Goal: Information Seeking & Learning: Check status

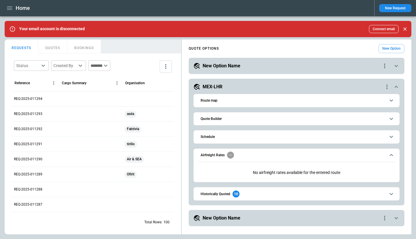
click at [15, 9] on div "Home" at bounding box center [187, 8] width 365 height 10
click at [12, 10] on icon "button" at bounding box center [9, 7] width 5 height 3
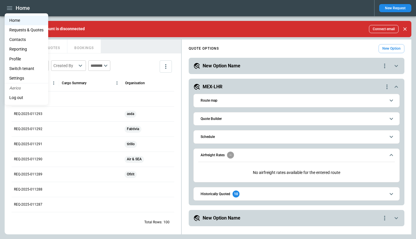
click at [26, 49] on li "Reporting" at bounding box center [27, 49] width 44 height 10
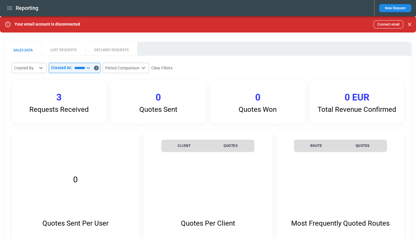
click at [74, 51] on button "LOST REQUESTS" at bounding box center [64, 49] width 44 height 14
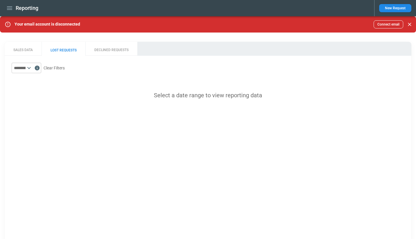
click at [40, 67] on div at bounding box center [33, 68] width 15 height 7
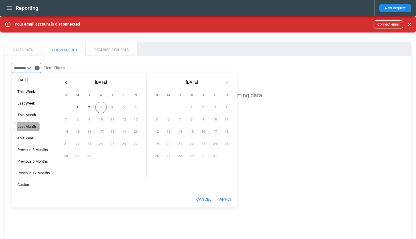
click at [34, 127] on span "Last Month" at bounding box center [26, 126] width 25 height 5
click at [221, 200] on button "Apply" at bounding box center [225, 199] width 19 height 11
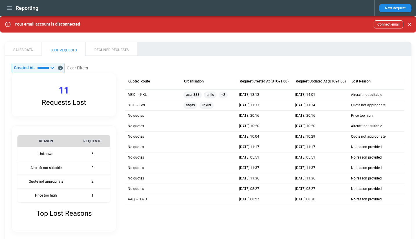
click at [56, 67] on icon at bounding box center [52, 68] width 7 height 7
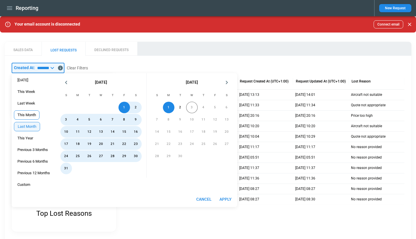
click at [31, 116] on span "This Month" at bounding box center [26, 115] width 25 height 5
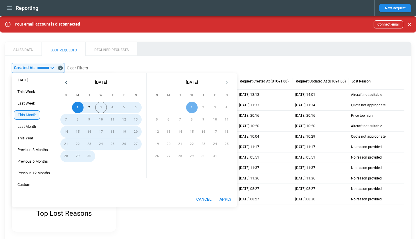
click at [233, 196] on button "Apply" at bounding box center [225, 199] width 19 height 11
type input "**********"
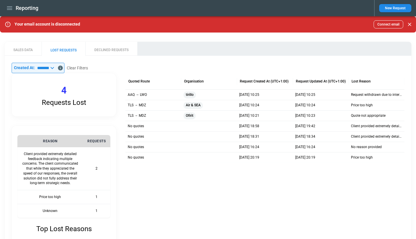
click at [49, 64] on input "**********" at bounding box center [42, 68] width 14 height 10
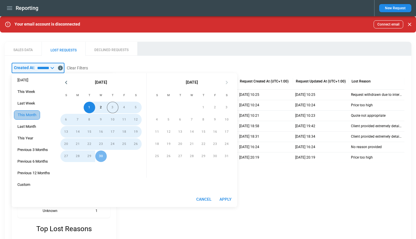
click at [32, 113] on span "This Month" at bounding box center [27, 115] width 26 height 5
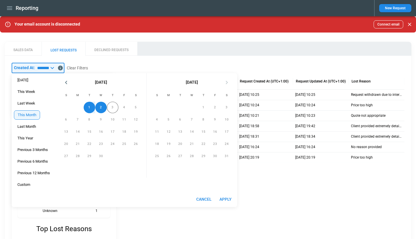
click at [227, 198] on button "Apply" at bounding box center [225, 199] width 19 height 11
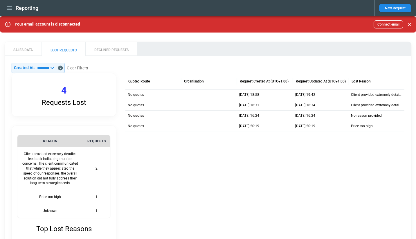
click at [15, 8] on div "Reporting" at bounding box center [187, 8] width 365 height 10
click at [12, 8] on icon "button" at bounding box center [9, 7] width 5 height 3
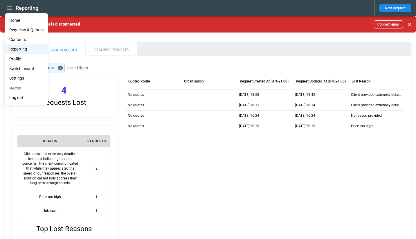
click at [28, 31] on Quotes "Requests & Quotes" at bounding box center [27, 30] width 44 height 10
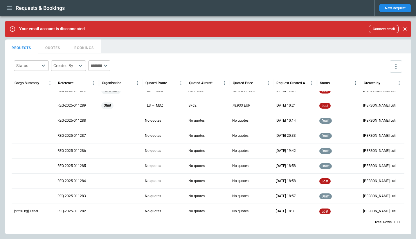
scroll to position [67, 0]
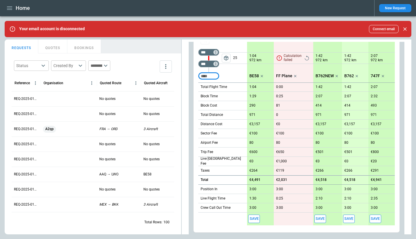
scroll to position [205, 0]
